Goal: Task Accomplishment & Management: Use online tool/utility

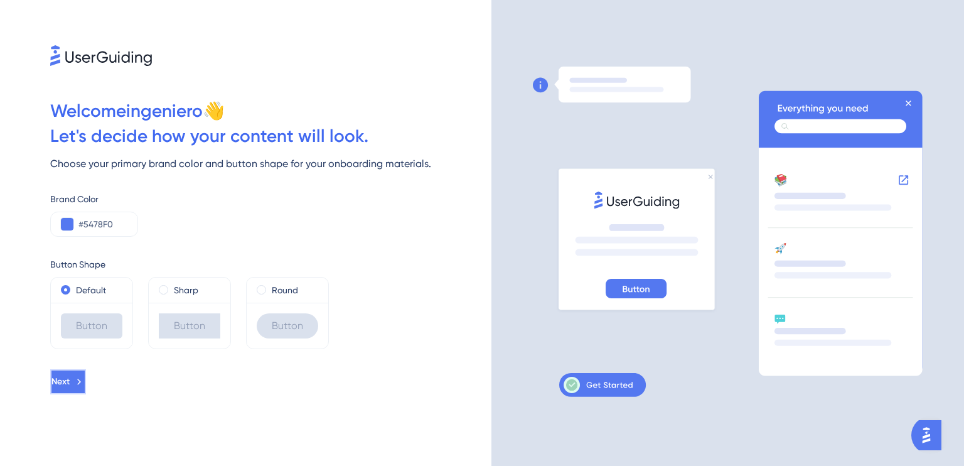
click at [86, 385] on button "Next" at bounding box center [68, 381] width 36 height 25
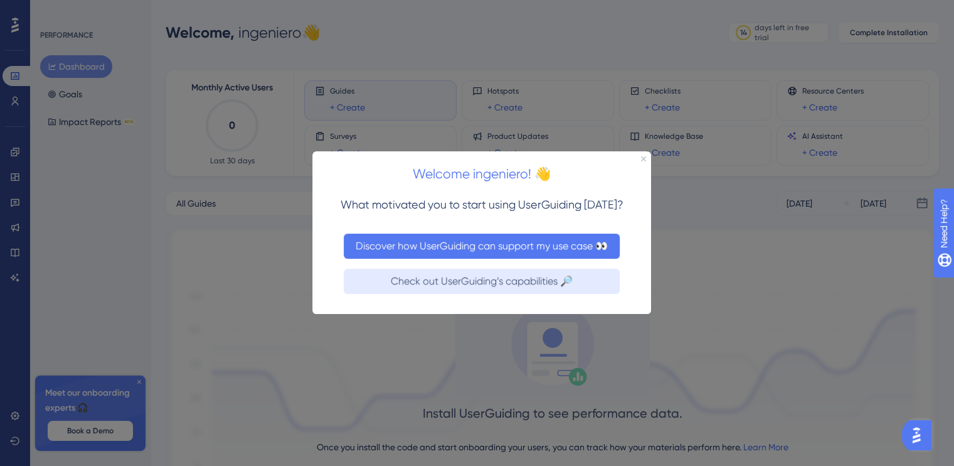
click at [485, 252] on button "Discover how UserGuiding can support my use case 👀" at bounding box center [482, 245] width 276 height 25
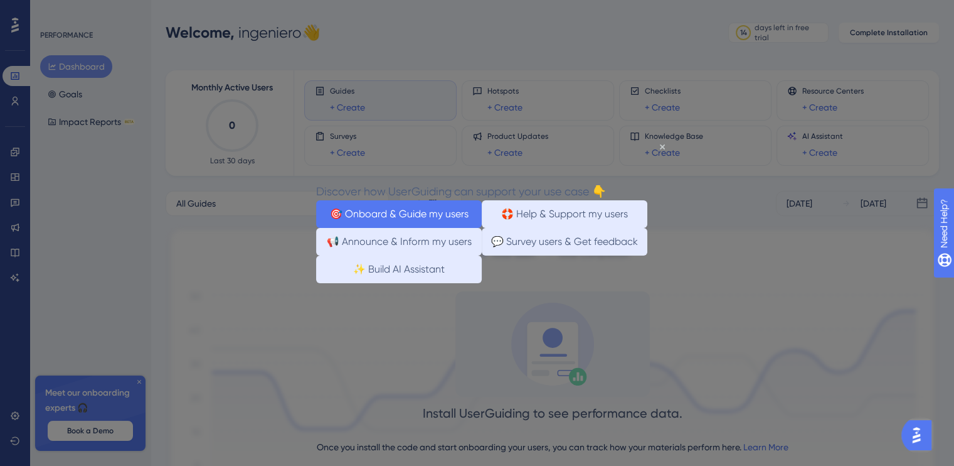
click at [404, 206] on button "🎯 Onboard & Guide my users" at bounding box center [399, 214] width 166 height 28
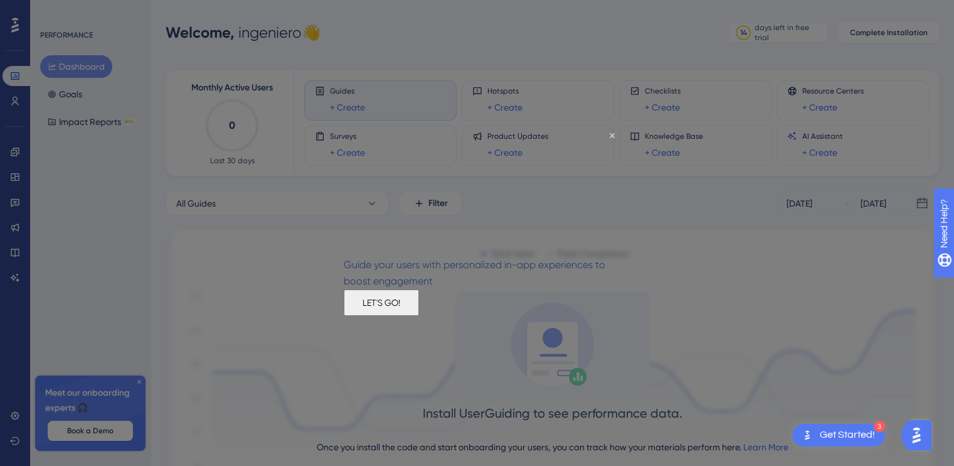
click at [419, 314] on button "LET'S GO!" at bounding box center [381, 302] width 75 height 26
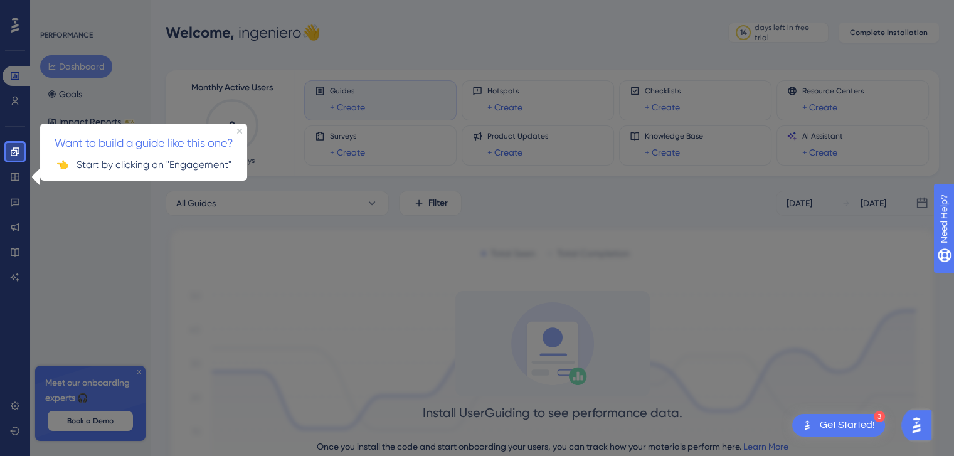
click at [376, 240] on div at bounding box center [494, 278] width 940 height 557
click at [108, 160] on p "👈 Start by clicking on "Engagement"" at bounding box center [143, 164] width 187 height 16
click at [12, 147] on icon at bounding box center [15, 152] width 10 height 10
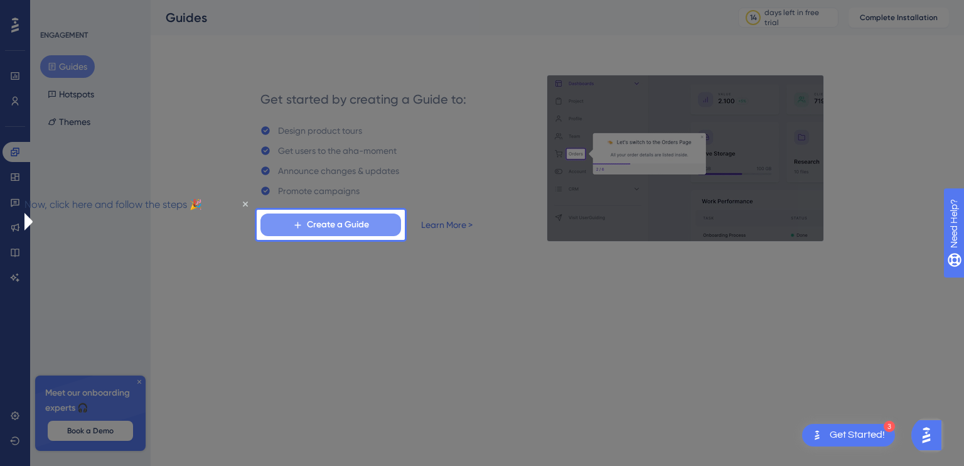
click at [272, 222] on button "Create a Guide" at bounding box center [330, 224] width 141 height 23
